Goal: Information Seeking & Learning: Learn about a topic

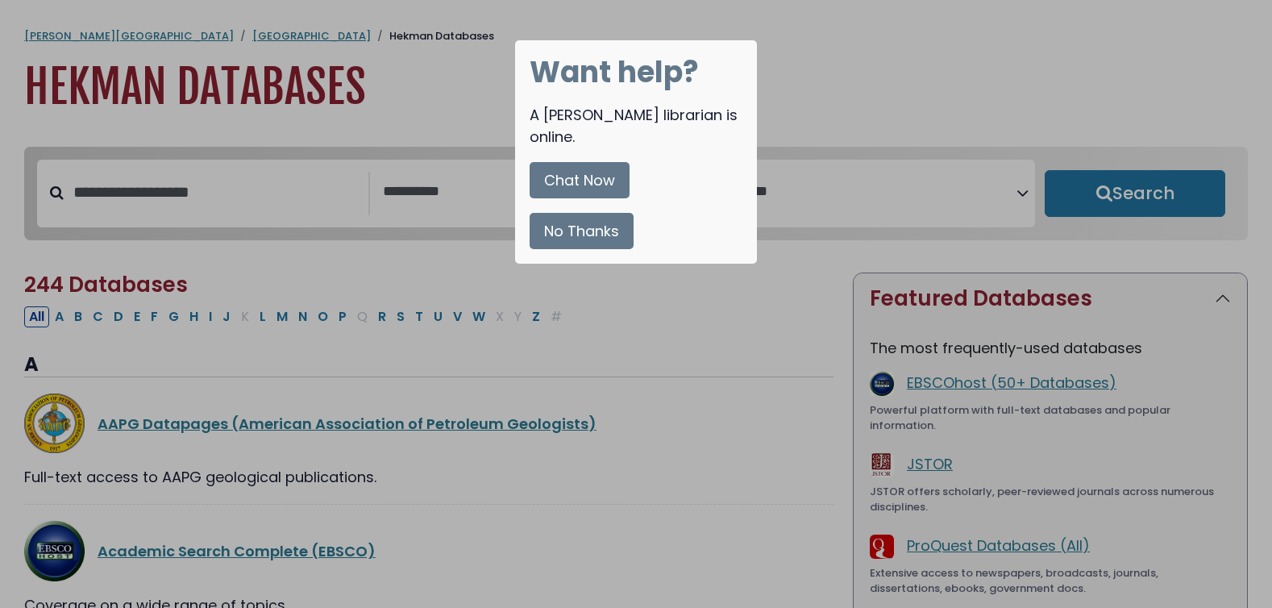
select select "Database Subject Filter"
select select "Database Vendors Filter"
click at [440, 88] on div at bounding box center [636, 304] width 1272 height 608
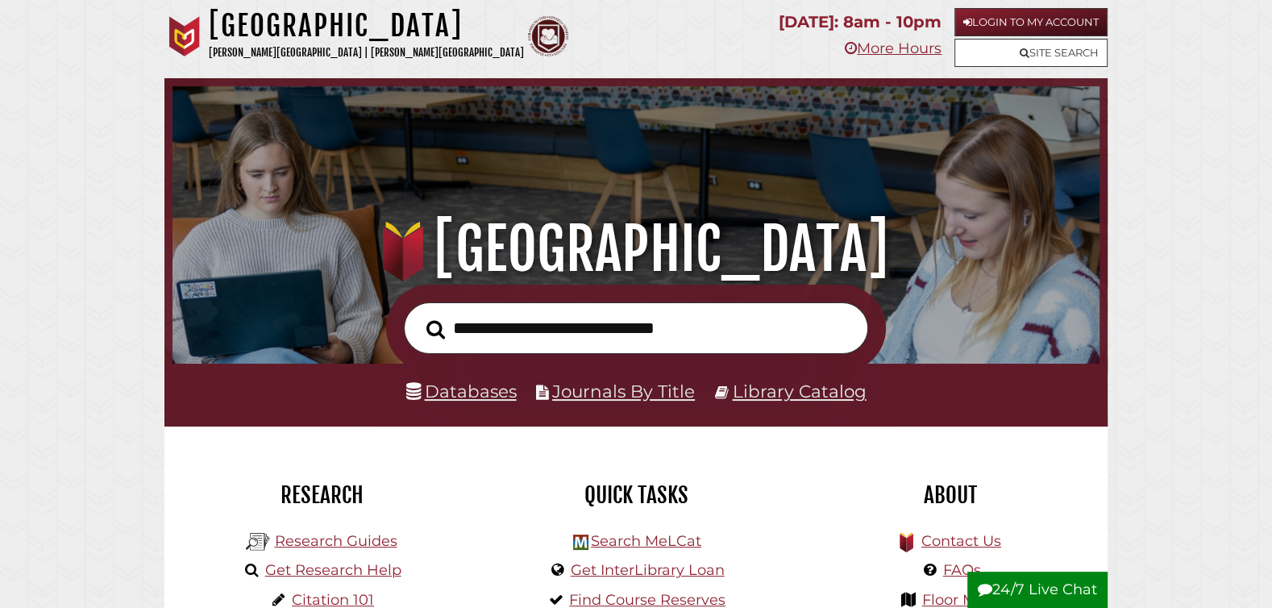
scroll to position [306, 919]
click at [344, 577] on link "Get Research Help" at bounding box center [333, 570] width 136 height 18
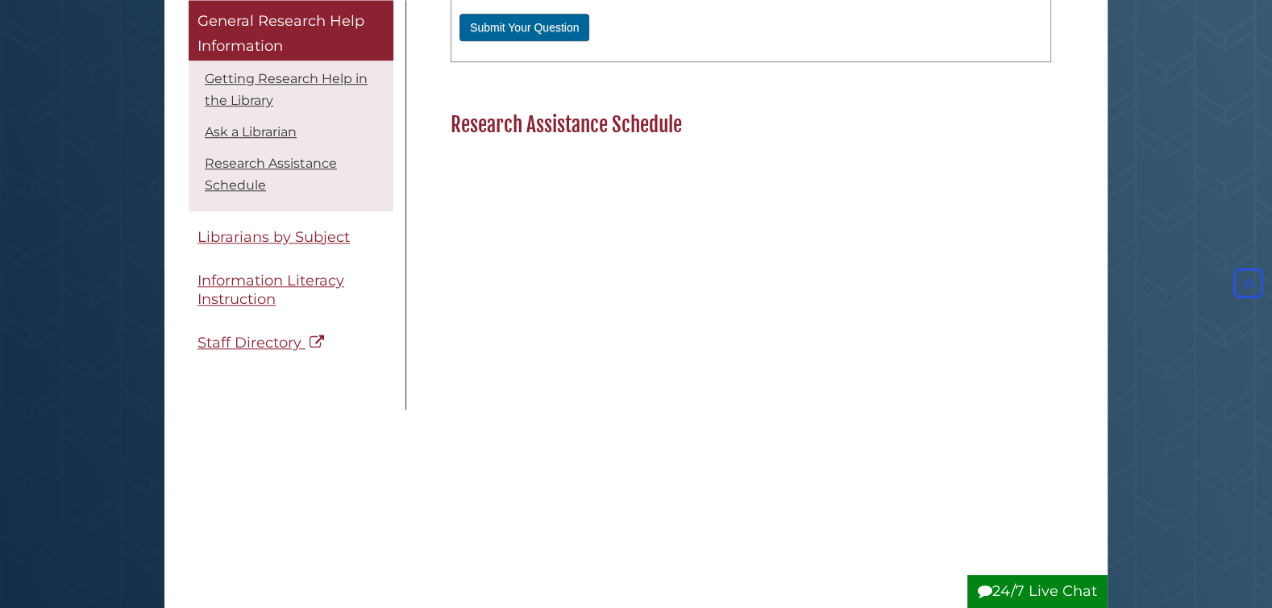
scroll to position [1248, 0]
